Goal: Task Accomplishment & Management: Manage account settings

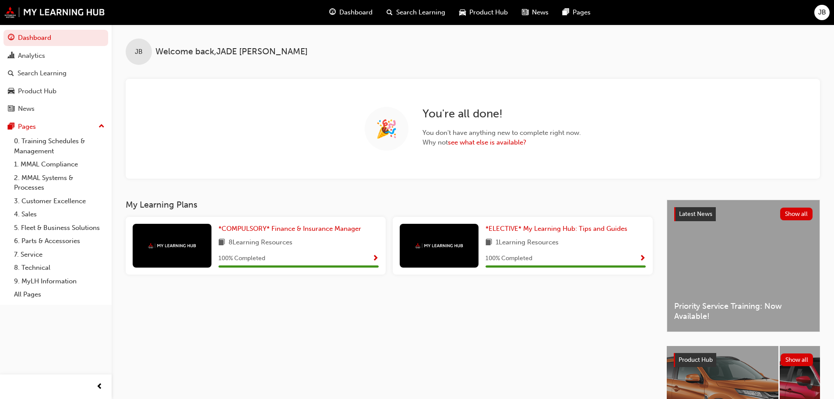
click at [820, 16] on span "JB" at bounding box center [822, 12] width 8 height 10
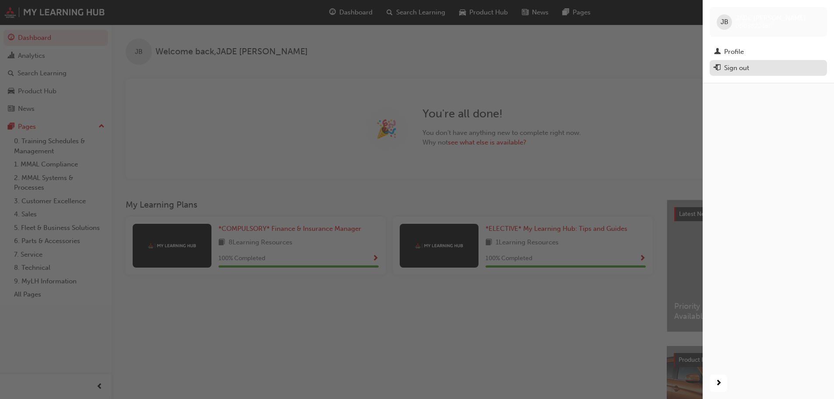
click at [755, 68] on div "Sign out" at bounding box center [768, 68] width 109 height 11
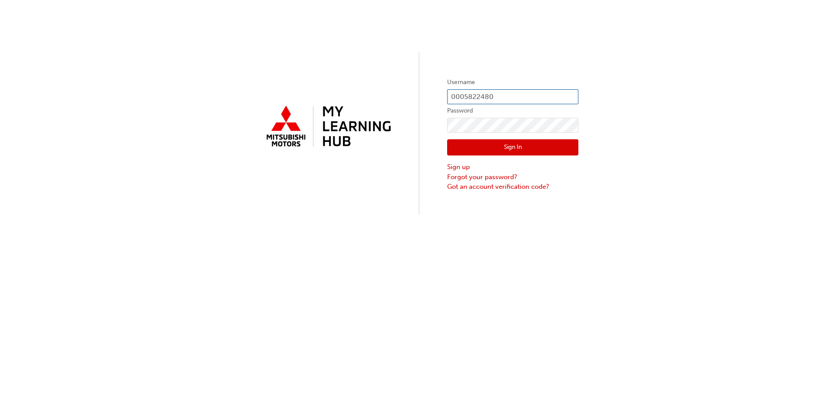
click at [504, 98] on input "0005822480" at bounding box center [512, 96] width 131 height 15
type input "0005857718"
click at [513, 140] on button "Sign In" at bounding box center [512, 147] width 131 height 17
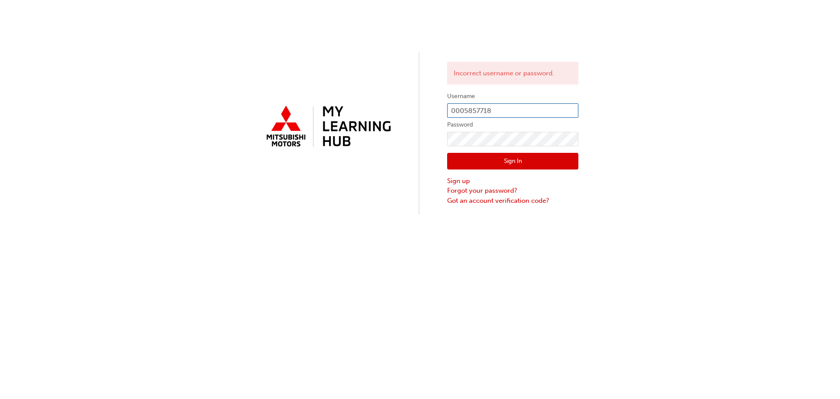
click at [532, 107] on input "0005857718" at bounding box center [512, 110] width 131 height 15
click at [517, 107] on input "0005857718" at bounding box center [512, 110] width 131 height 15
type input "0005822480"
click at [499, 161] on button "Sign In" at bounding box center [512, 161] width 131 height 17
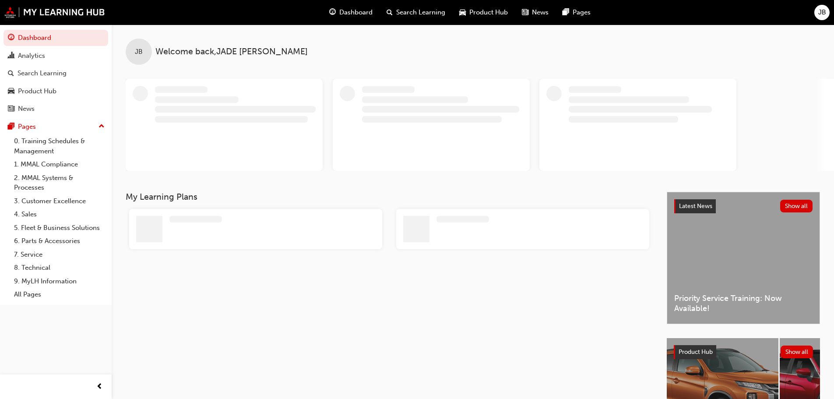
click at [823, 9] on span "JB" at bounding box center [822, 12] width 8 height 10
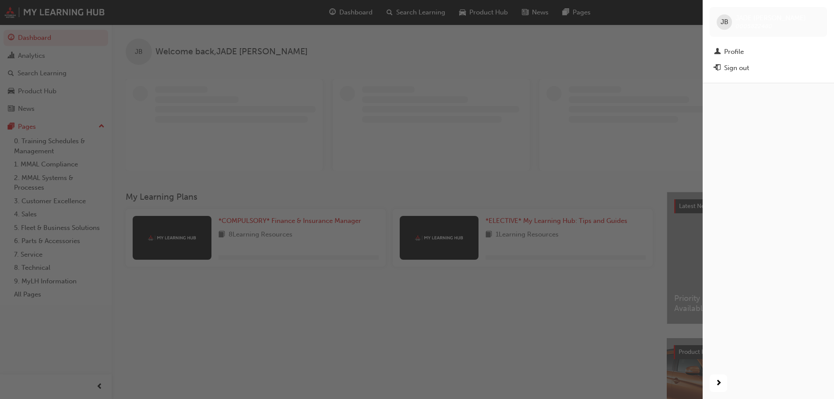
click at [742, 77] on div "JB JADE BRAUN 0005822480 Profile Sign out" at bounding box center [767, 41] width 131 height 83
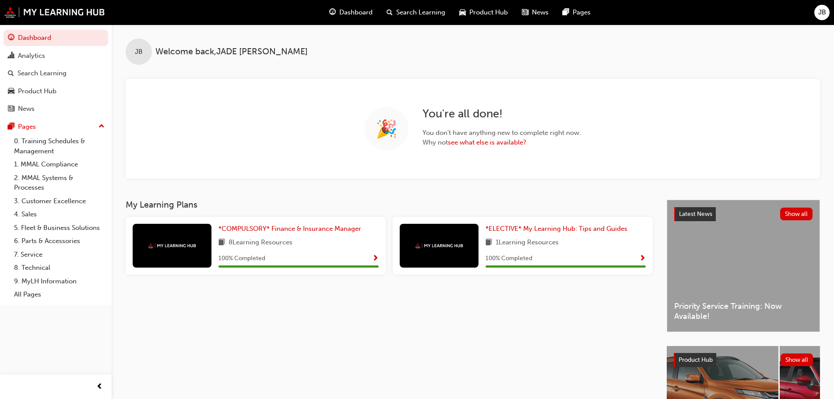
click at [816, 14] on div "JB" at bounding box center [821, 12] width 15 height 15
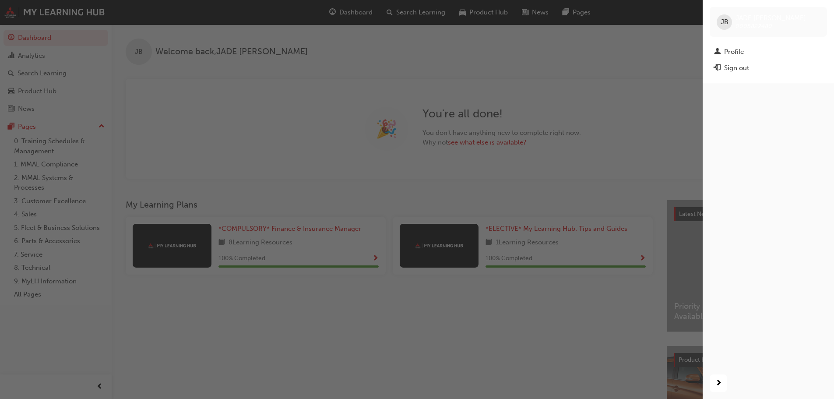
click at [757, 76] on button "Sign out" at bounding box center [767, 68] width 117 height 16
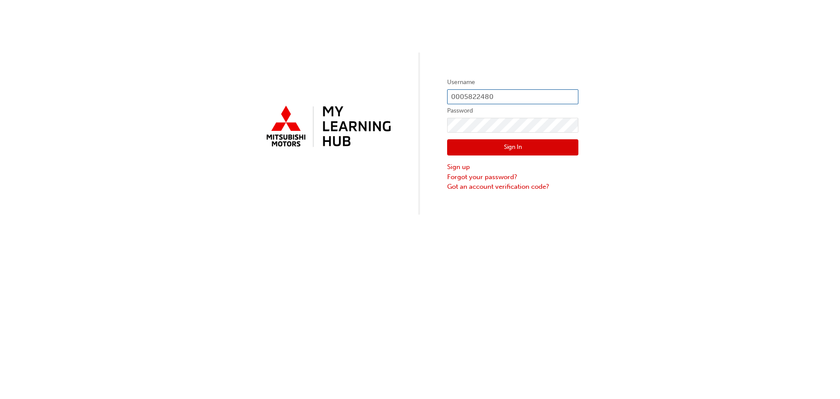
click at [507, 98] on input "0005822480" at bounding box center [512, 96] width 131 height 15
type input "0005898838"
click at [541, 149] on button "Sign In" at bounding box center [512, 147] width 131 height 17
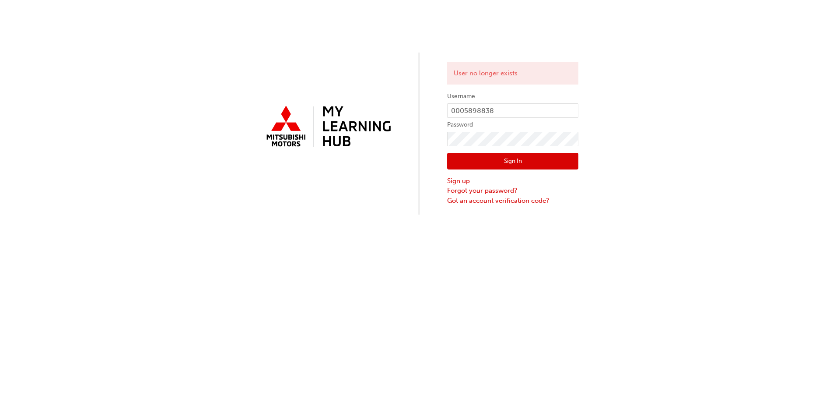
click at [515, 119] on form "Username 0005898838 Password Sign In Sign up Forgot your password? Got an accou…" at bounding box center [512, 148] width 131 height 114
click at [518, 116] on input "0005898838" at bounding box center [512, 110] width 131 height 15
type input "0005909674"
click at [526, 163] on button "Sign In" at bounding box center [512, 161] width 131 height 17
click at [512, 113] on input "0005909674" at bounding box center [512, 110] width 131 height 15
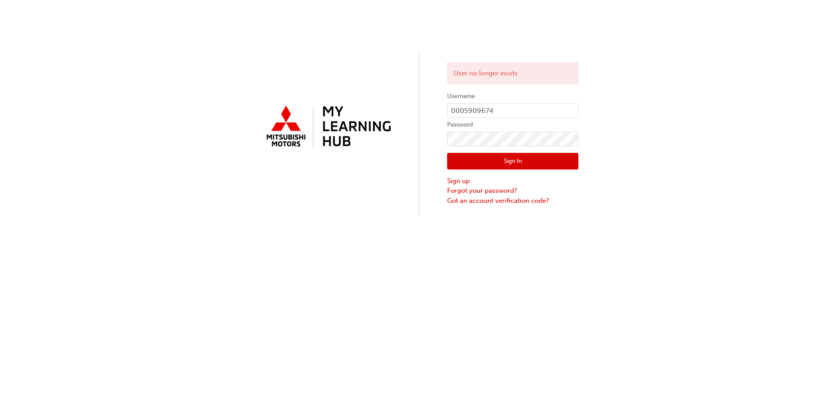
click at [533, 165] on button "Sign In" at bounding box center [512, 161] width 131 height 17
click at [521, 109] on input "0005909674" at bounding box center [512, 110] width 131 height 15
type input "0005925717"
click at [507, 154] on button "Sign In" at bounding box center [512, 161] width 131 height 17
click at [505, 111] on input "0005925717" at bounding box center [512, 110] width 131 height 15
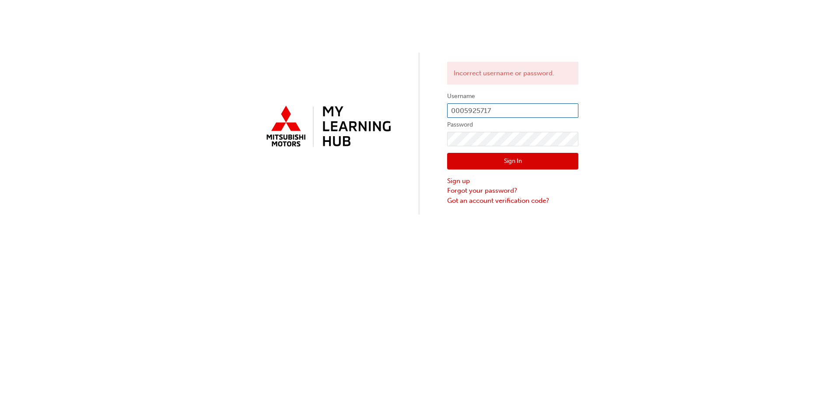
type input "0005942380"
click at [520, 154] on button "Sign In" at bounding box center [512, 161] width 131 height 17
click at [519, 106] on input "0005942380" at bounding box center [512, 110] width 131 height 15
click at [517, 110] on input "0005942380" at bounding box center [512, 110] width 131 height 15
type input "005909674"
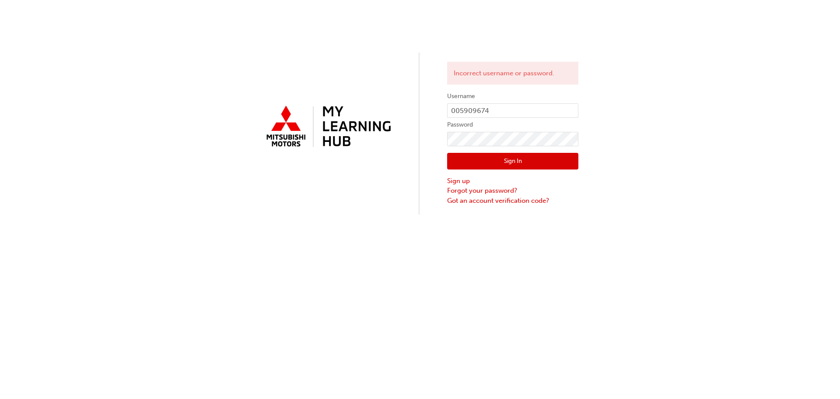
click at [515, 160] on button "Sign In" at bounding box center [512, 161] width 131 height 17
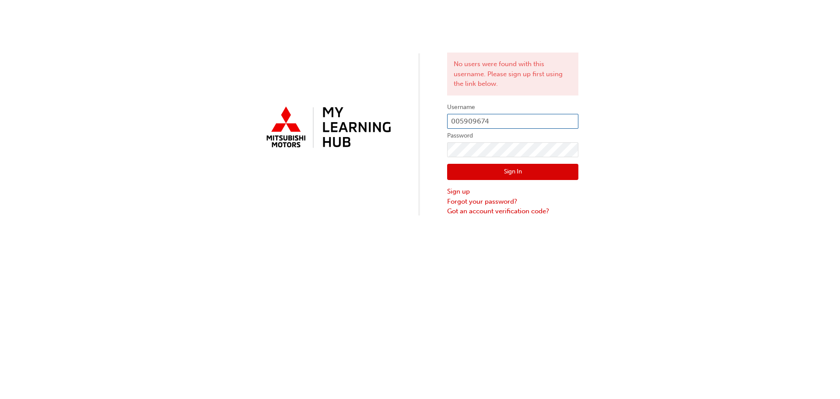
click at [531, 124] on input "005909674" at bounding box center [512, 121] width 131 height 15
